Goal: Task Accomplishment & Management: Use online tool/utility

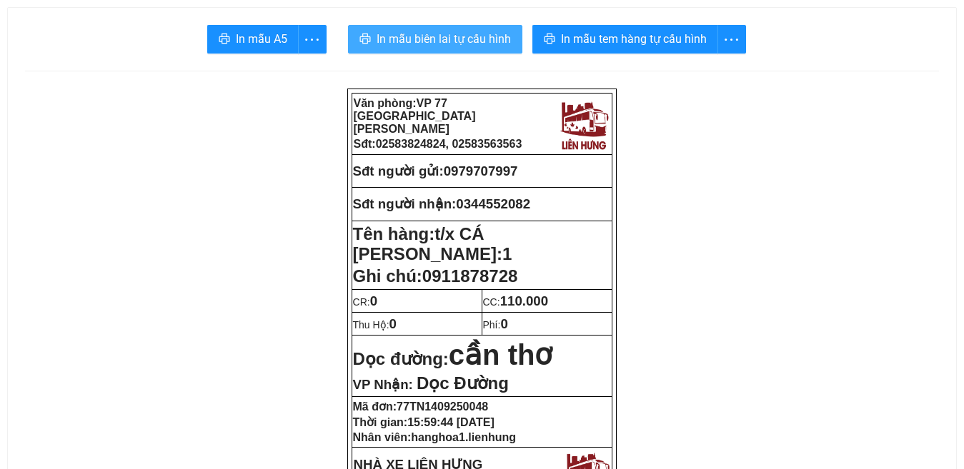
click at [447, 35] on span "In mẫu biên lai tự cấu hình" at bounding box center [444, 39] width 134 height 18
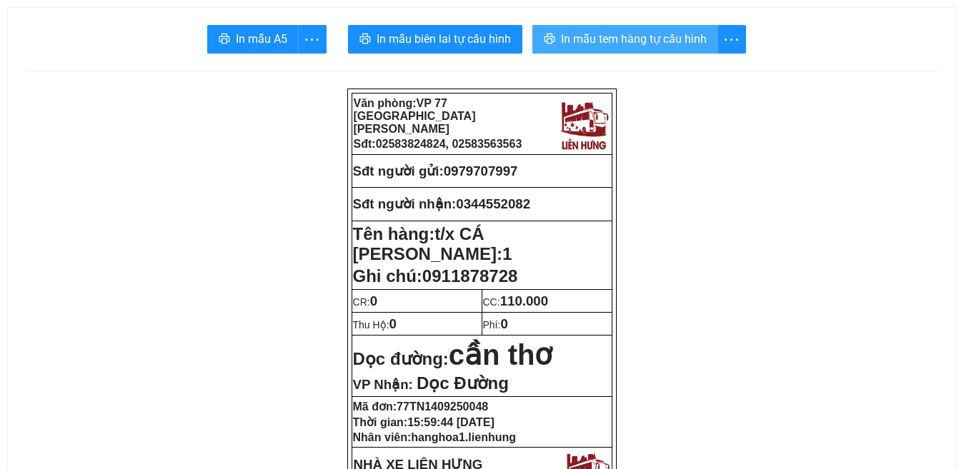
click at [615, 41] on span "In mẫu tem hàng tự cấu hình" at bounding box center [634, 39] width 146 height 18
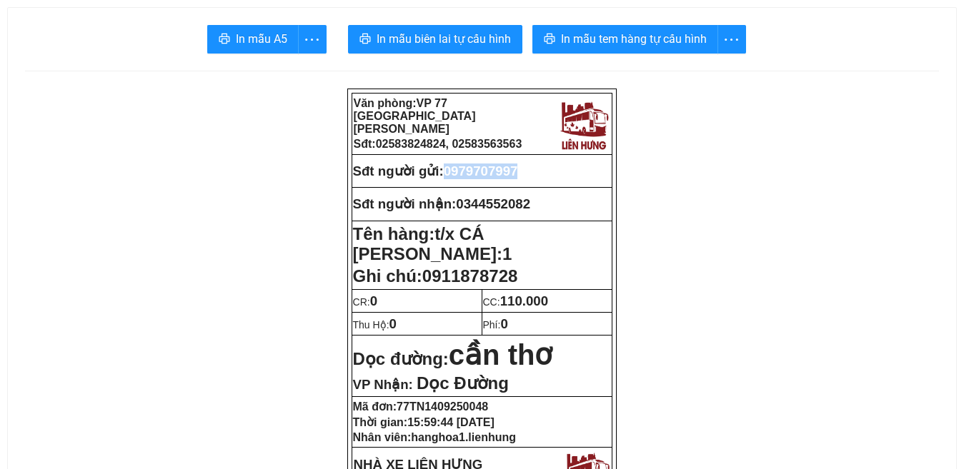
drag, startPoint x: 523, startPoint y: 163, endPoint x: 452, endPoint y: 171, distance: 71.2
click at [452, 171] on span "0979707997" at bounding box center [481, 171] width 74 height 15
copy span "0979707997"
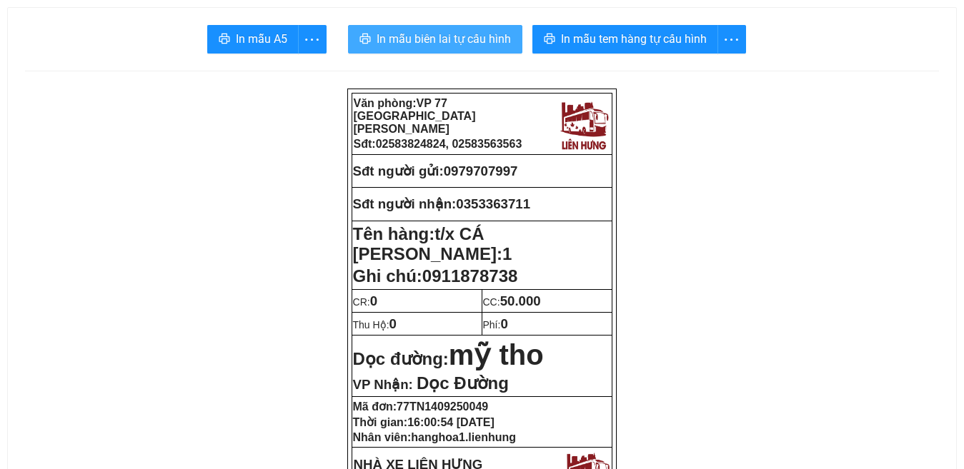
click at [434, 40] on span "In mẫu biên lai tự cấu hình" at bounding box center [444, 39] width 134 height 18
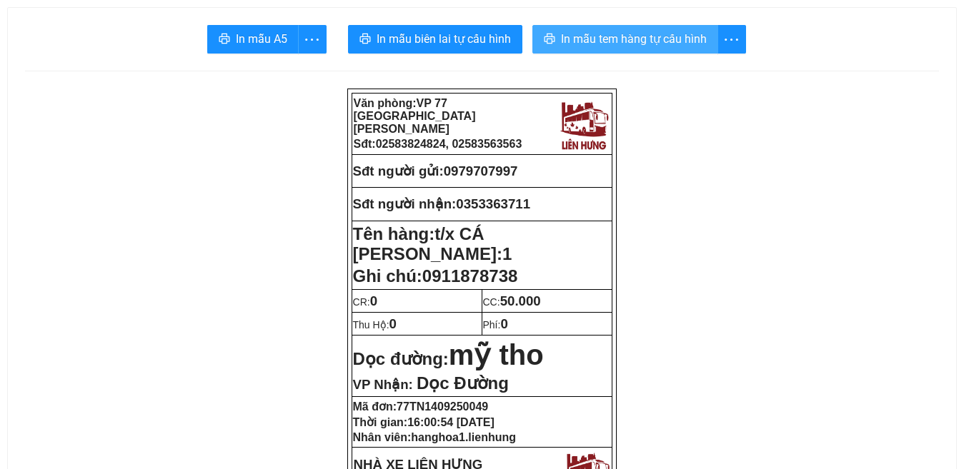
click at [630, 41] on span "In mẫu tem hàng tự cấu hình" at bounding box center [634, 39] width 146 height 18
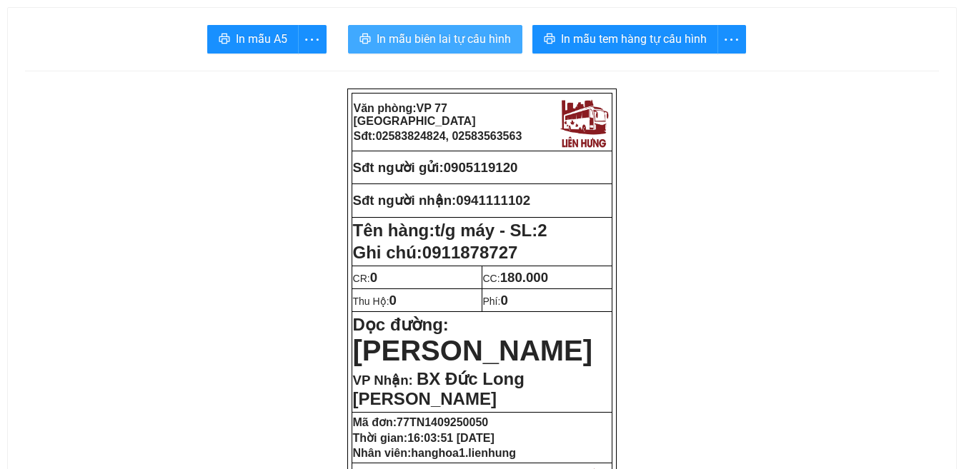
click at [438, 37] on span "In mẫu biên lai tự cấu hình" at bounding box center [444, 39] width 134 height 18
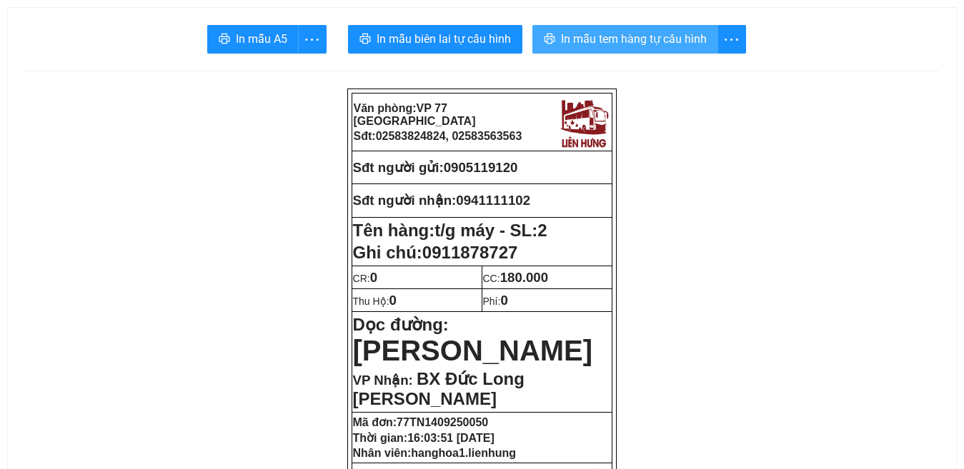
click at [622, 35] on span "In mẫu tem hàng tự cấu hình" at bounding box center [634, 39] width 146 height 18
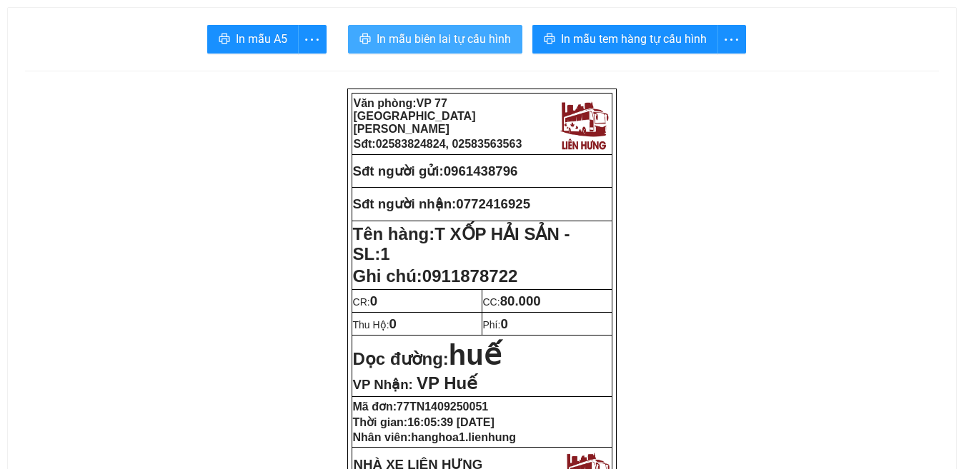
click at [439, 38] on span "In mẫu biên lai tự cấu hình" at bounding box center [444, 39] width 134 height 18
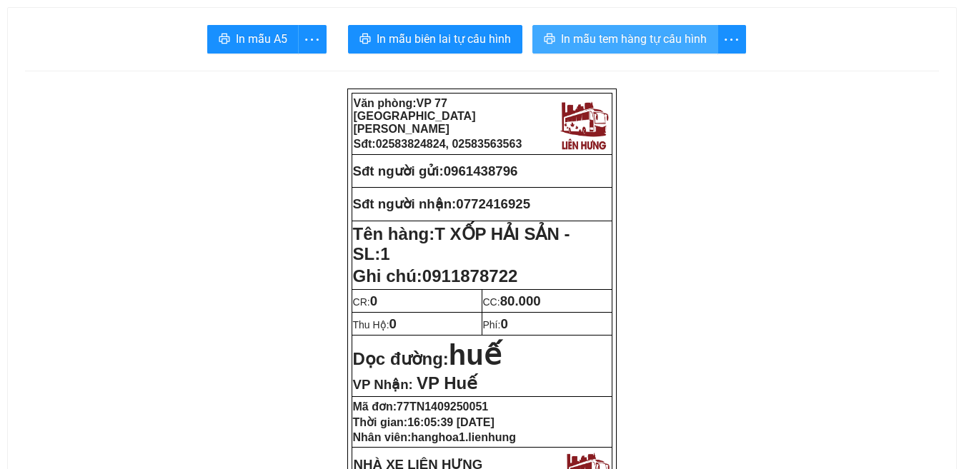
click at [615, 39] on span "In mẫu tem hàng tự cấu hình" at bounding box center [634, 39] width 146 height 18
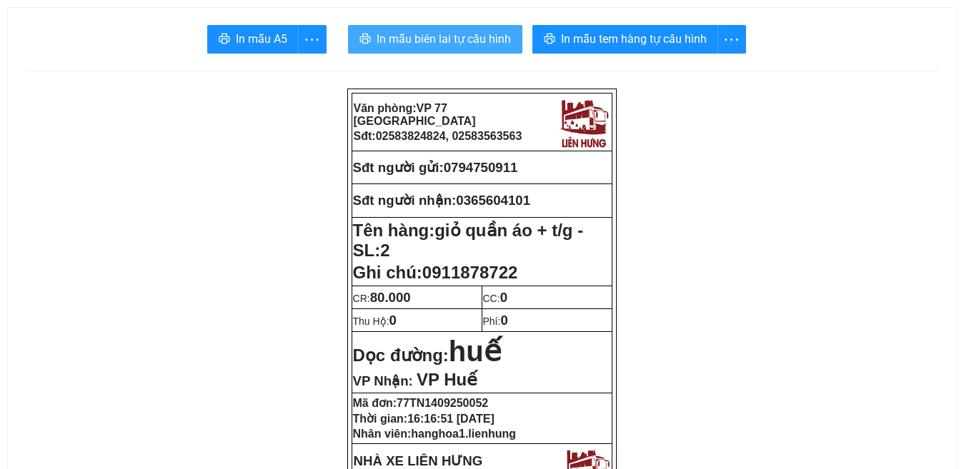
click at [446, 40] on span "In mẫu biên lai tự cấu hình" at bounding box center [444, 39] width 134 height 18
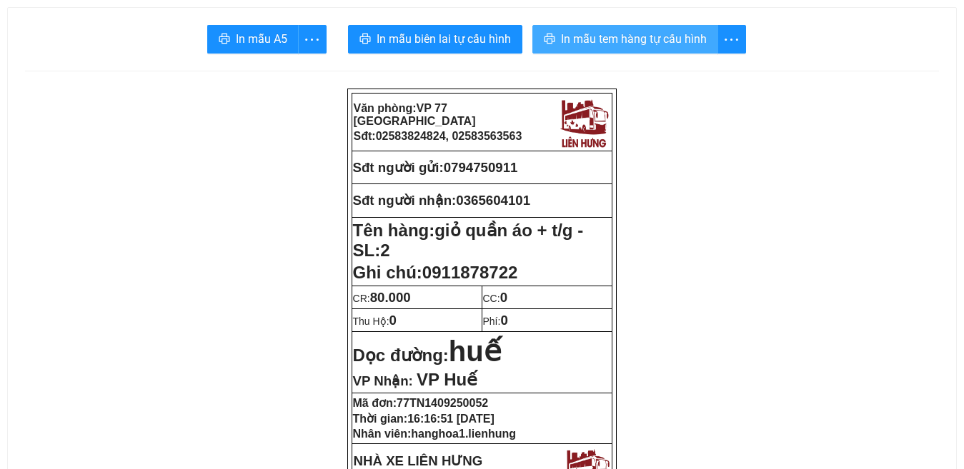
click at [636, 41] on span "In mẫu tem hàng tự cấu hình" at bounding box center [634, 39] width 146 height 18
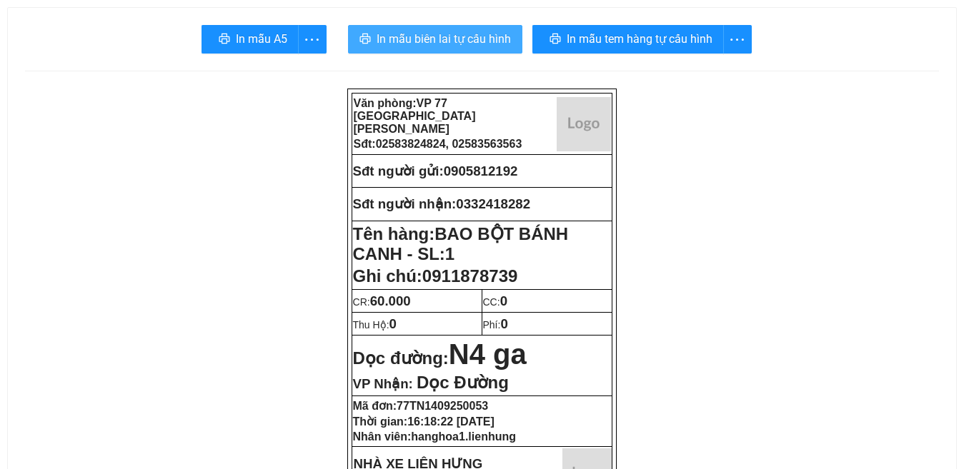
click at [434, 39] on span "In mẫu biên lai tự cấu hình" at bounding box center [444, 39] width 134 height 18
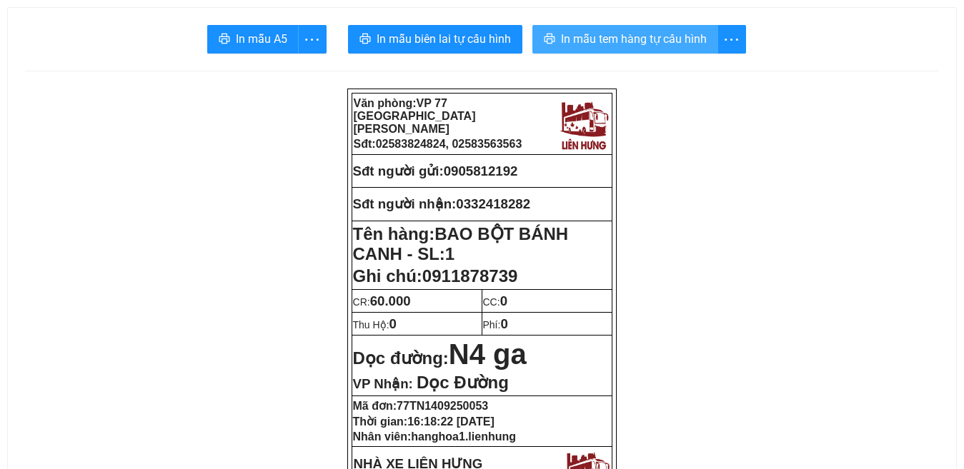
click at [614, 37] on span "In mẫu tem hàng tự cấu hình" at bounding box center [634, 39] width 146 height 18
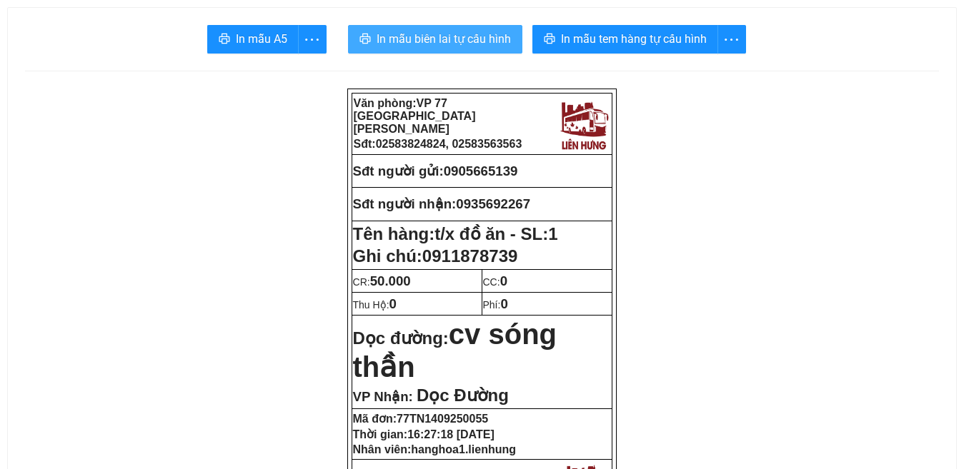
click at [445, 43] on span "In mẫu biên lai tự cấu hình" at bounding box center [444, 39] width 134 height 18
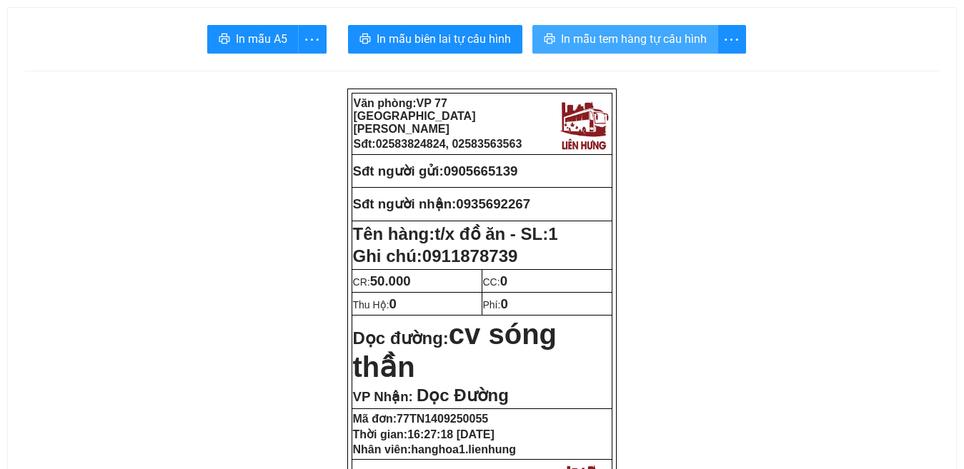
click at [619, 34] on span "In mẫu tem hàng tự cấu hình" at bounding box center [634, 39] width 146 height 18
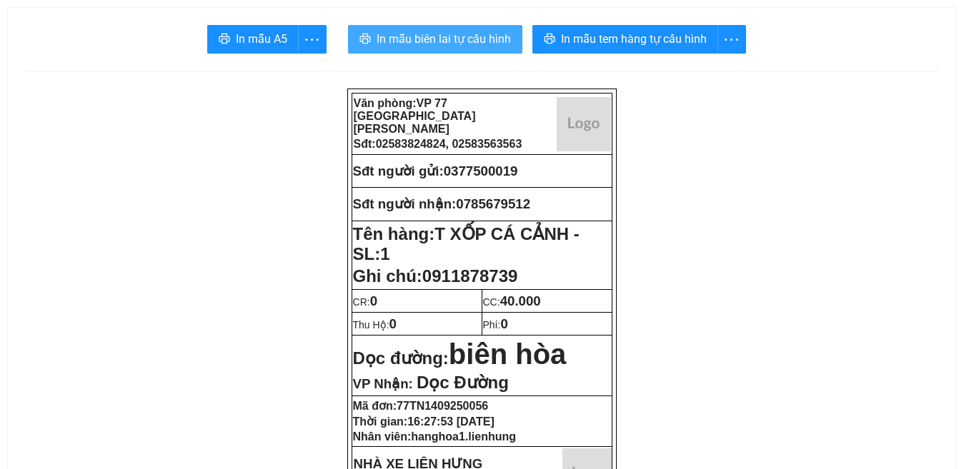
click at [437, 39] on span "In mẫu biên lai tự cấu hình" at bounding box center [444, 39] width 134 height 18
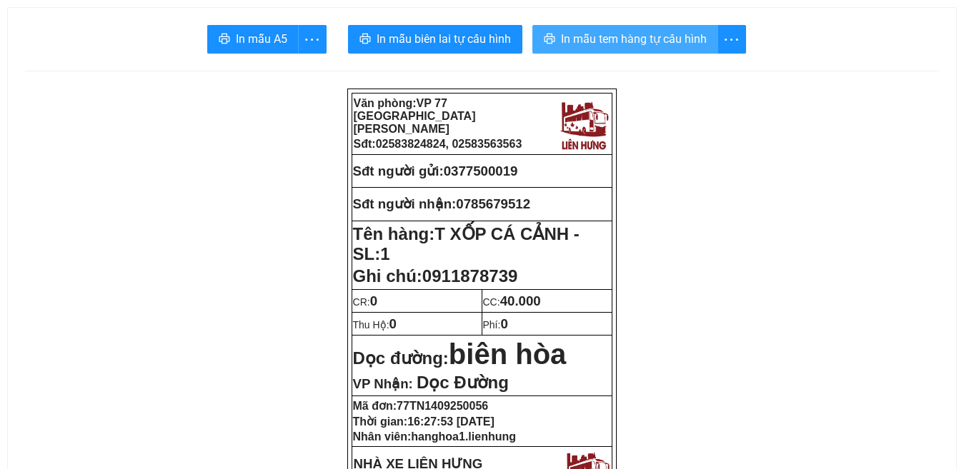
click at [615, 48] on span "In mẫu tem hàng tự cấu hình" at bounding box center [634, 39] width 146 height 18
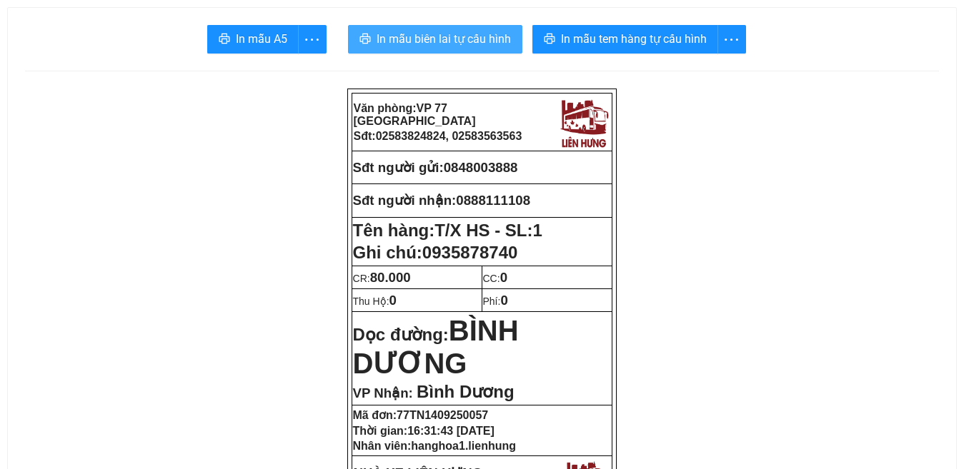
click at [457, 37] on span "In mẫu biên lai tự cấu hình" at bounding box center [444, 39] width 134 height 18
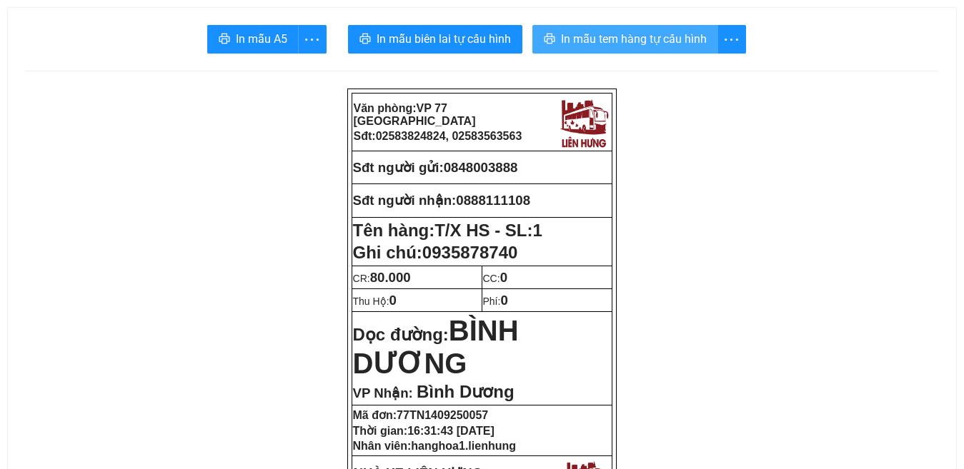
click at [647, 39] on span "In mẫu tem hàng tự cấu hình" at bounding box center [634, 39] width 146 height 18
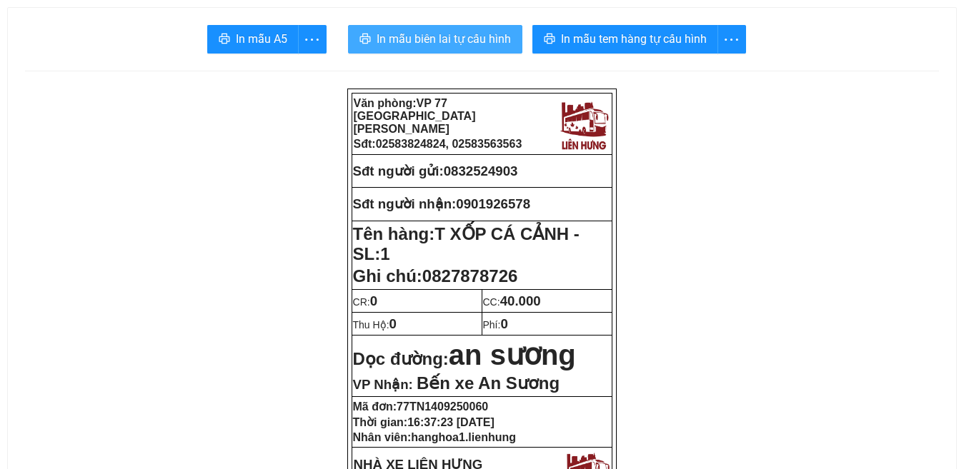
click at [446, 37] on span "In mẫu biên lai tự cấu hình" at bounding box center [444, 39] width 134 height 18
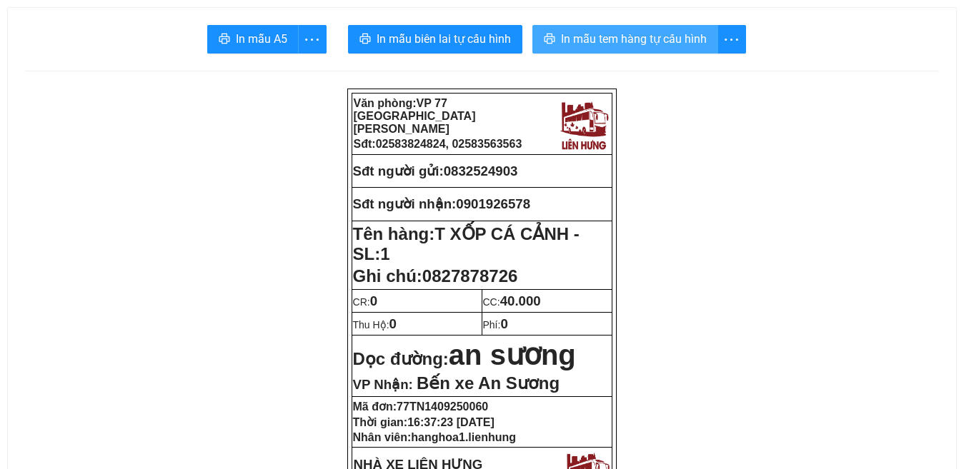
click at [629, 34] on span "In mẫu tem hàng tự cấu hình" at bounding box center [634, 39] width 146 height 18
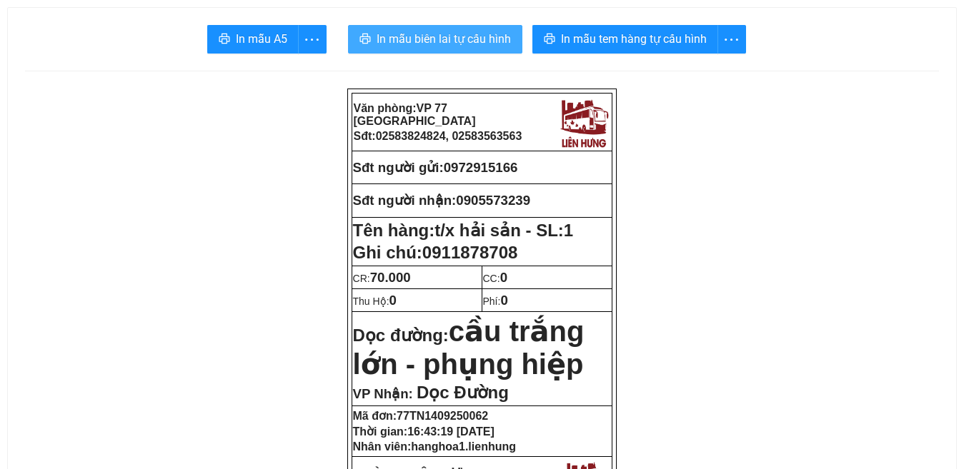
click at [447, 38] on span "In mẫu biên lai tự cấu hình" at bounding box center [444, 39] width 134 height 18
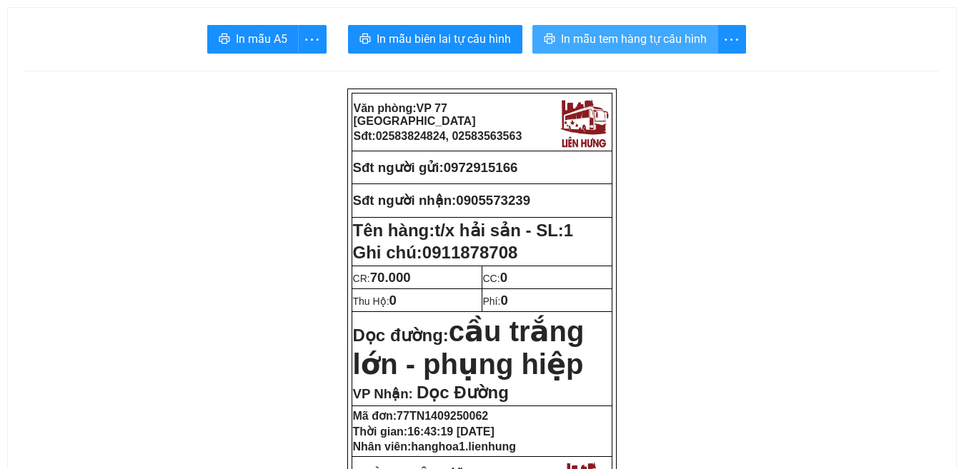
click at [621, 39] on span "In mẫu tem hàng tự cấu hình" at bounding box center [634, 39] width 146 height 18
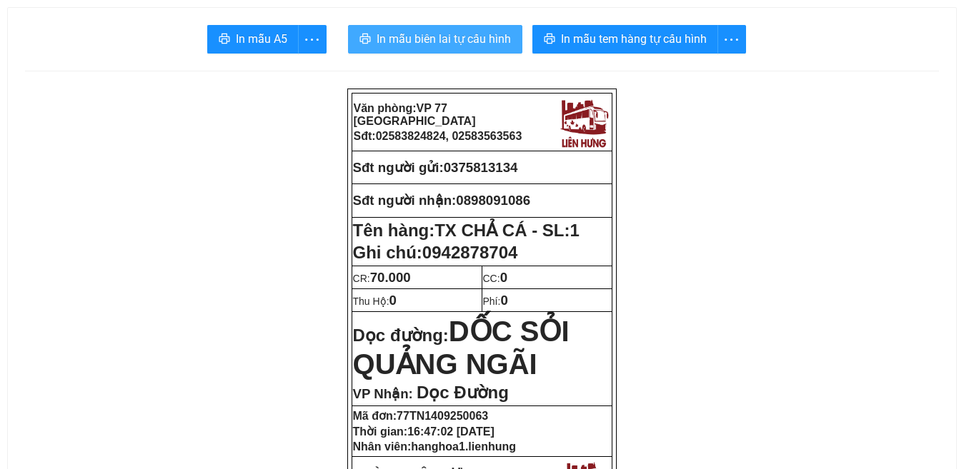
click at [420, 41] on span "In mẫu biên lai tự cấu hình" at bounding box center [444, 39] width 134 height 18
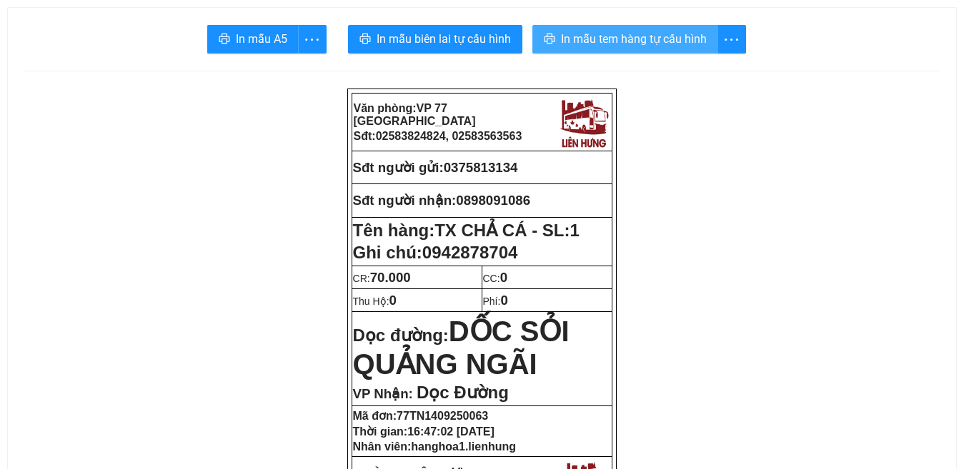
click at [621, 34] on span "In mẫu tem hàng tự cấu hình" at bounding box center [634, 39] width 146 height 18
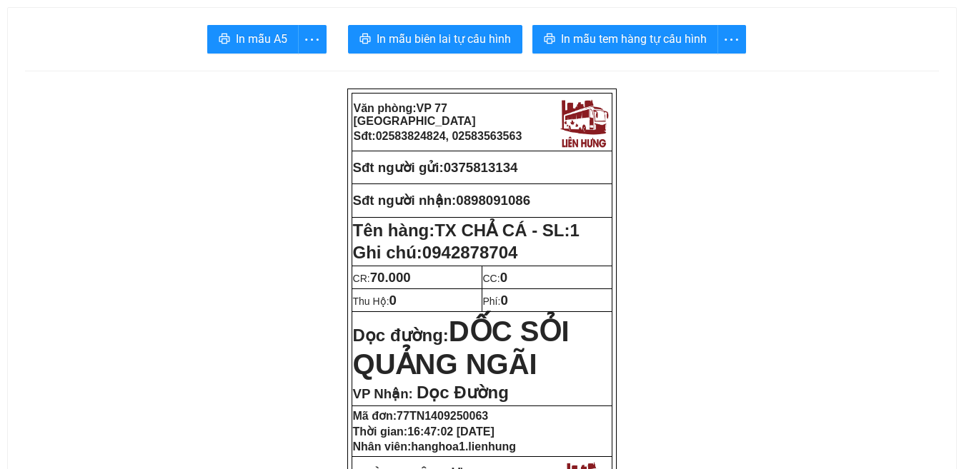
drag, startPoint x: 524, startPoint y: 169, endPoint x: 452, endPoint y: 176, distance: 73.2
click at [452, 176] on td "Sđt người gửi: 0375813134" at bounding box center [482, 167] width 261 height 33
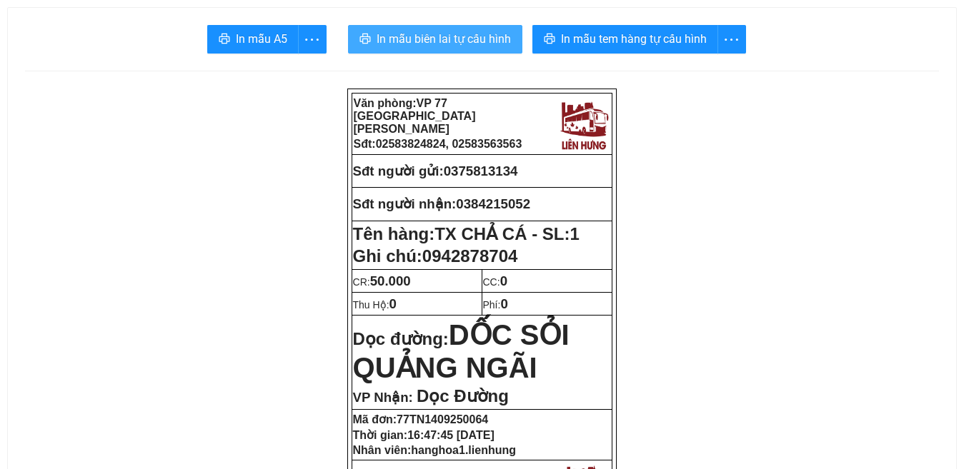
click at [467, 42] on span "In mẫu biên lai tự cấu hình" at bounding box center [444, 39] width 134 height 18
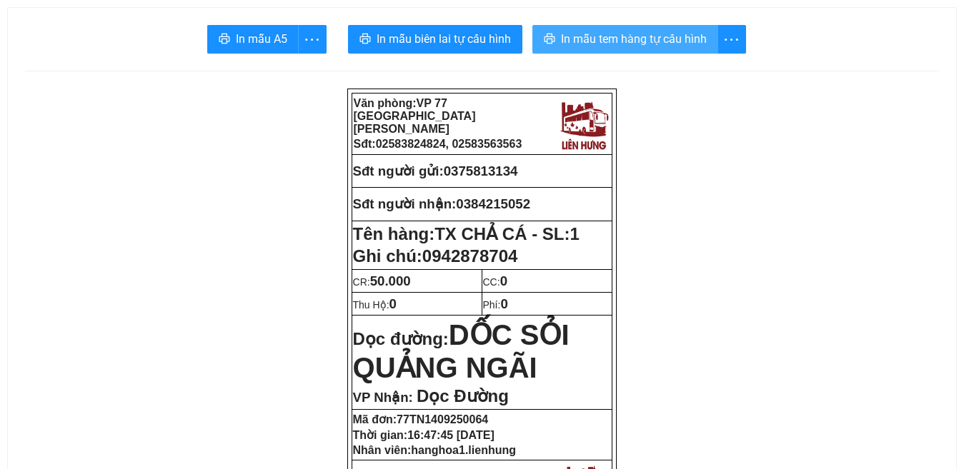
click at [646, 43] on span "In mẫu tem hàng tự cấu hình" at bounding box center [634, 39] width 146 height 18
